Goal: Information Seeking & Learning: Learn about a topic

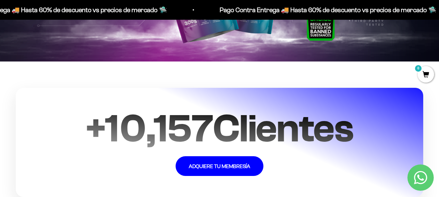
scroll to position [1217, 0]
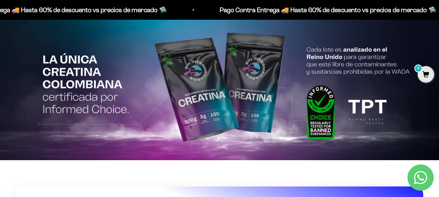
click at [201, 92] on img at bounding box center [219, 88] width 439 height 143
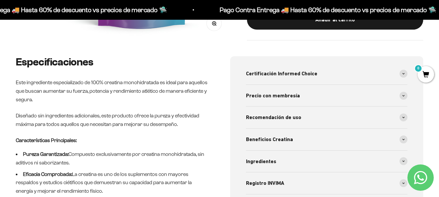
scroll to position [230, 0]
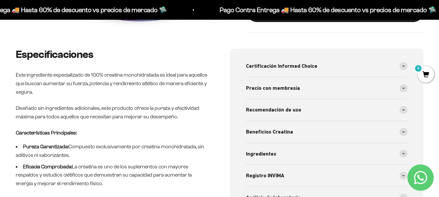
click at [408, 88] on div "Certificación Informed Choice Por primera vez una creatina colombiana recibe es…" at bounding box center [326, 132] width 193 height 166
click at [404, 90] on span at bounding box center [404, 88] width 8 height 8
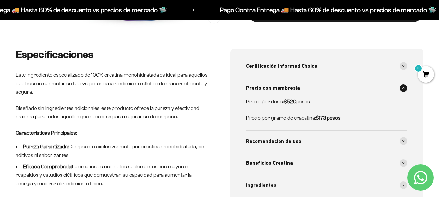
click at [404, 90] on span at bounding box center [404, 88] width 8 height 8
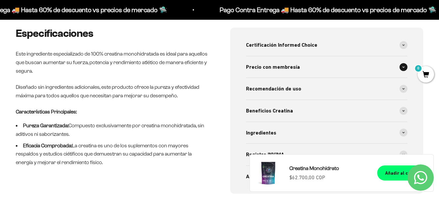
scroll to position [263, 0]
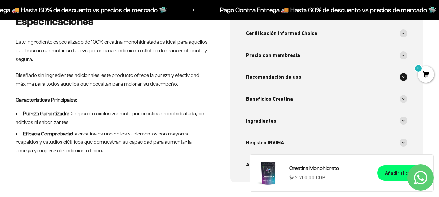
click at [406, 80] on span at bounding box center [404, 77] width 8 height 8
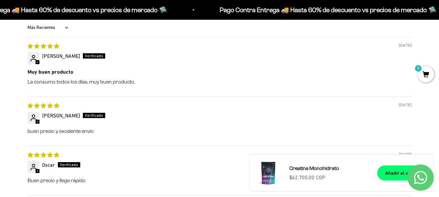
scroll to position [724, 0]
